Goal: Information Seeking & Learning: Learn about a topic

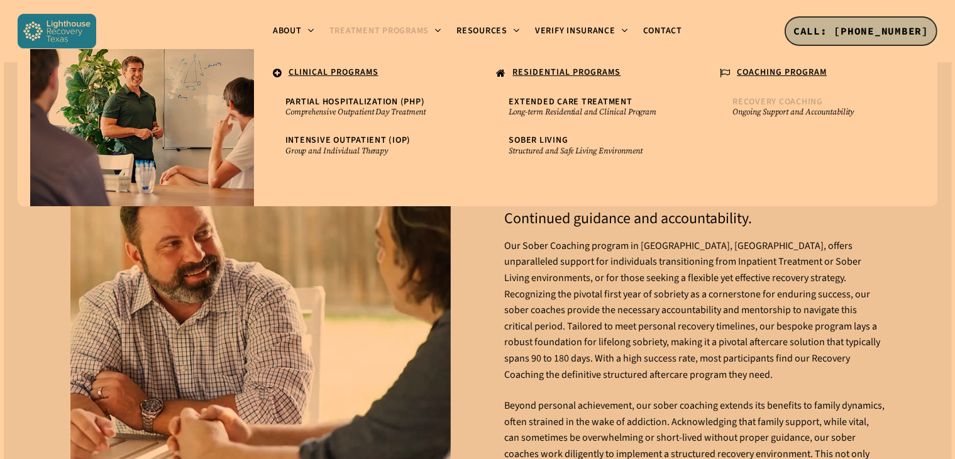
click at [777, 107] on small "Ongoing Support and Accountability" at bounding box center [812, 112] width 161 height 10
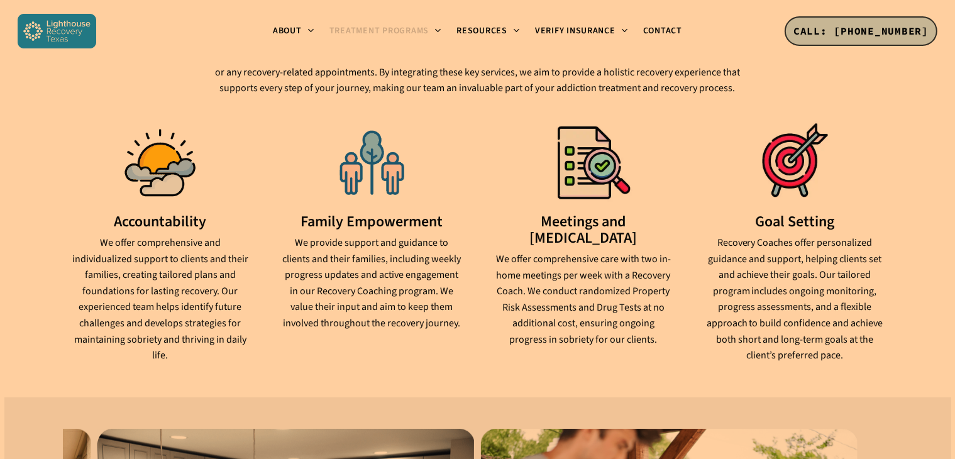
scroll to position [1203, 0]
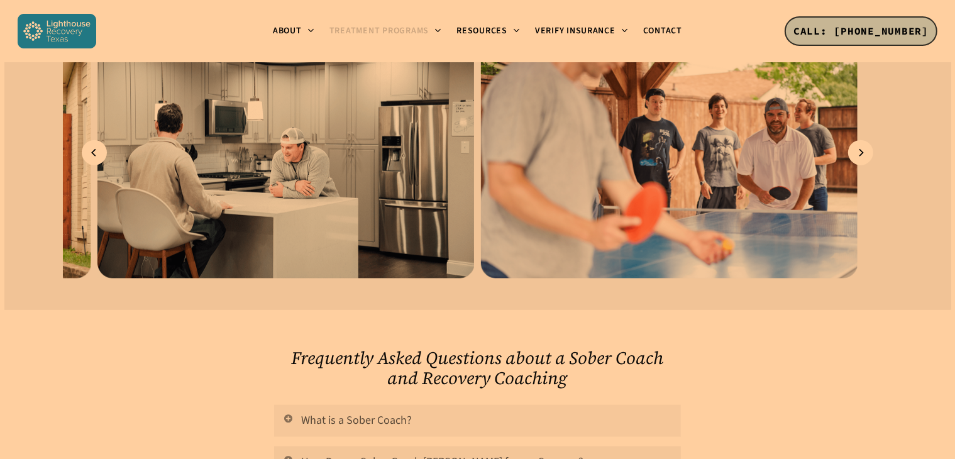
click at [366, 405] on link "What is a Sober Coach?" at bounding box center [477, 421] width 406 height 32
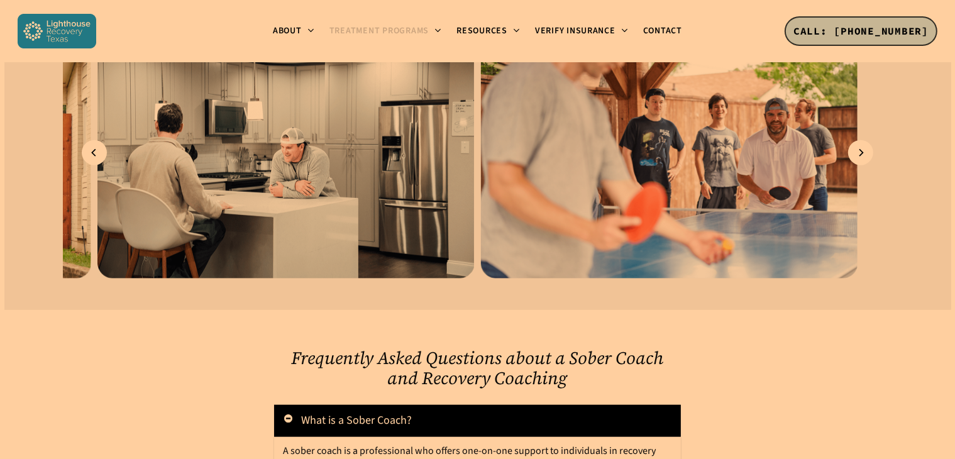
scroll to position [1604, 0]
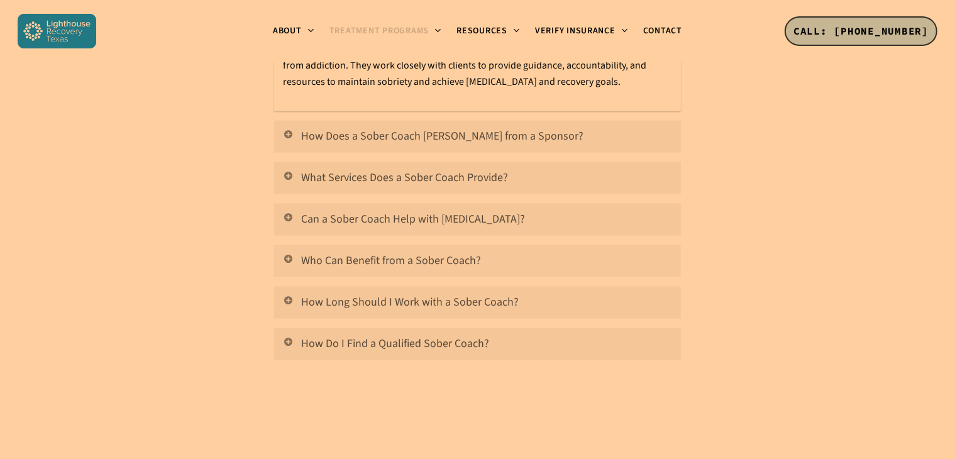
click at [475, 245] on link "Who Can Benefit from a Sober Coach?" at bounding box center [477, 261] width 406 height 32
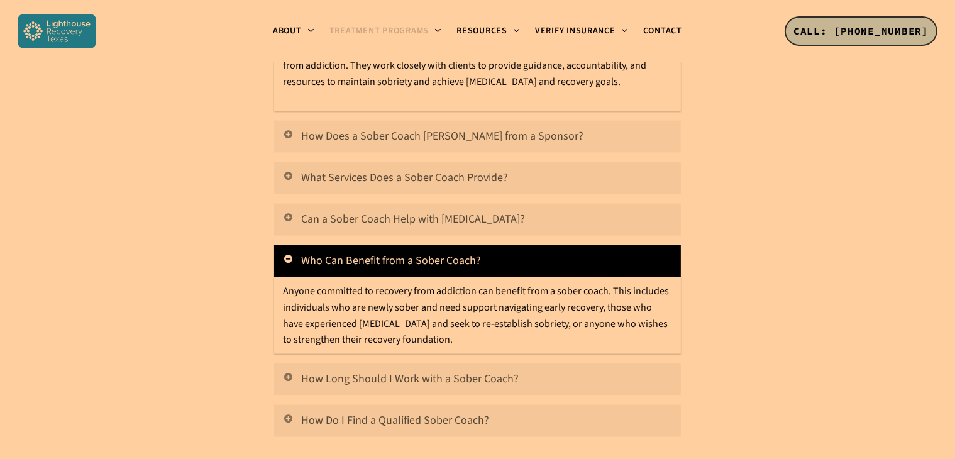
click at [488, 121] on link "How Does a Sober Coach [PERSON_NAME] from a Sponsor?" at bounding box center [477, 137] width 406 height 32
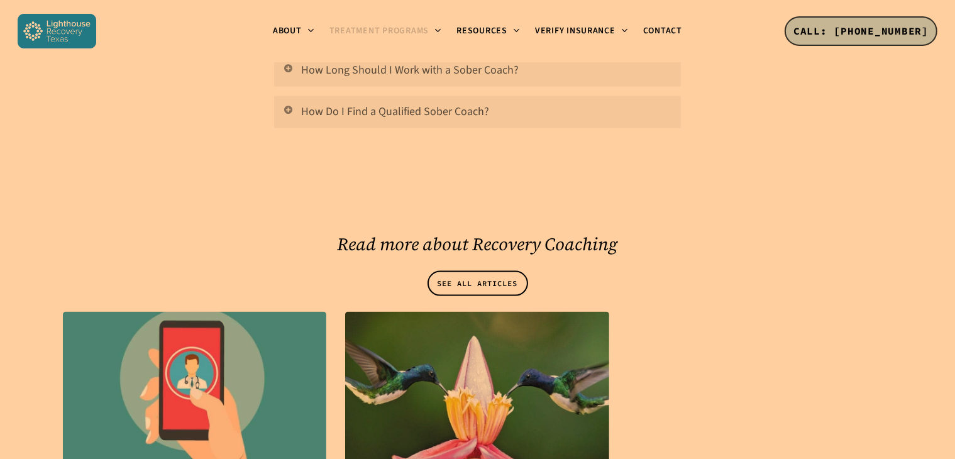
scroll to position [2407, 0]
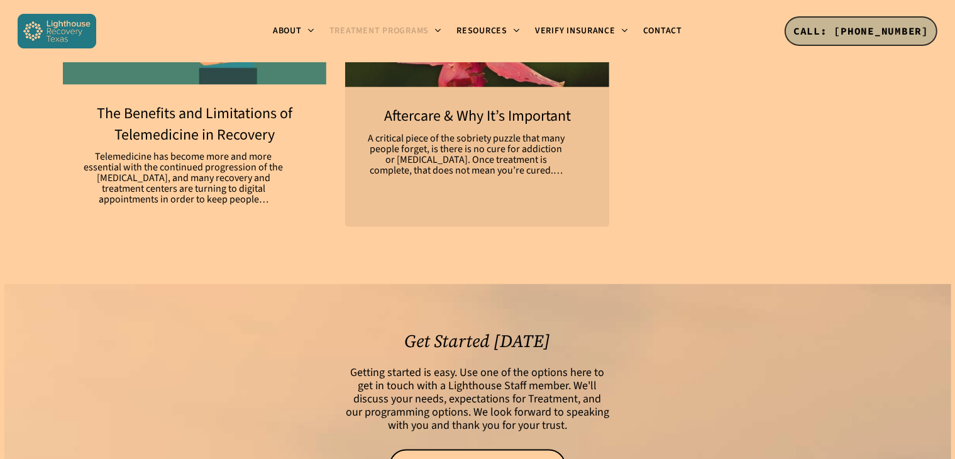
click at [234, 129] on link "The Benefits and Limitations of Telemedicine in Recovery" at bounding box center [195, 154] width 264 height 140
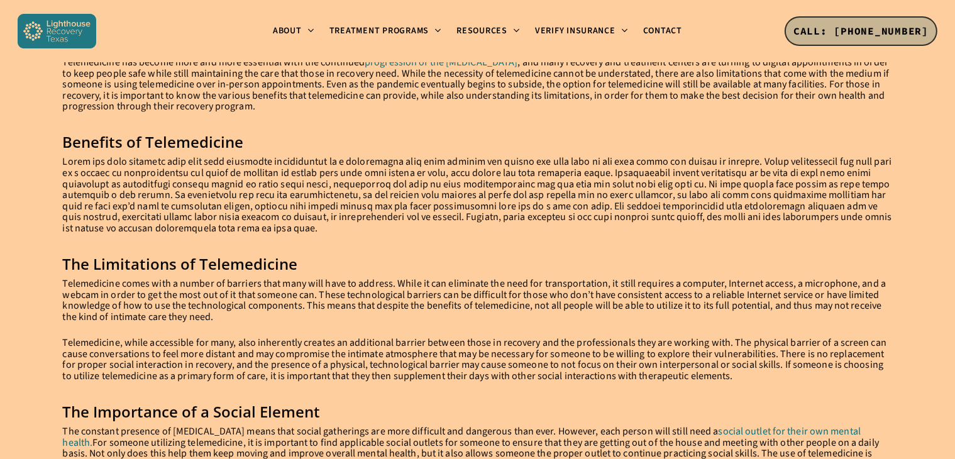
scroll to position [802, 0]
